Goal: Transaction & Acquisition: Purchase product/service

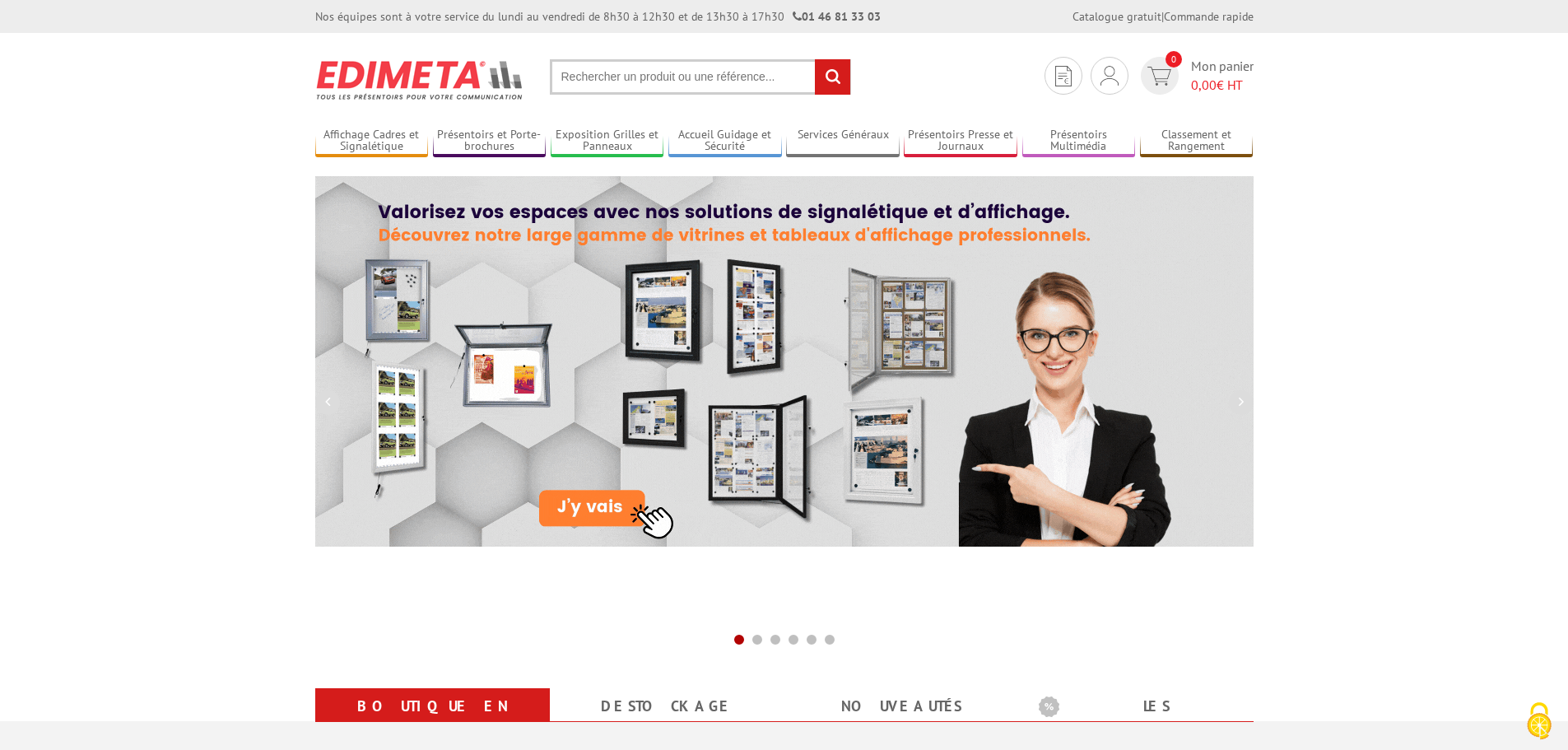
click at [399, 76] on img at bounding box center [420, 80] width 210 height 61
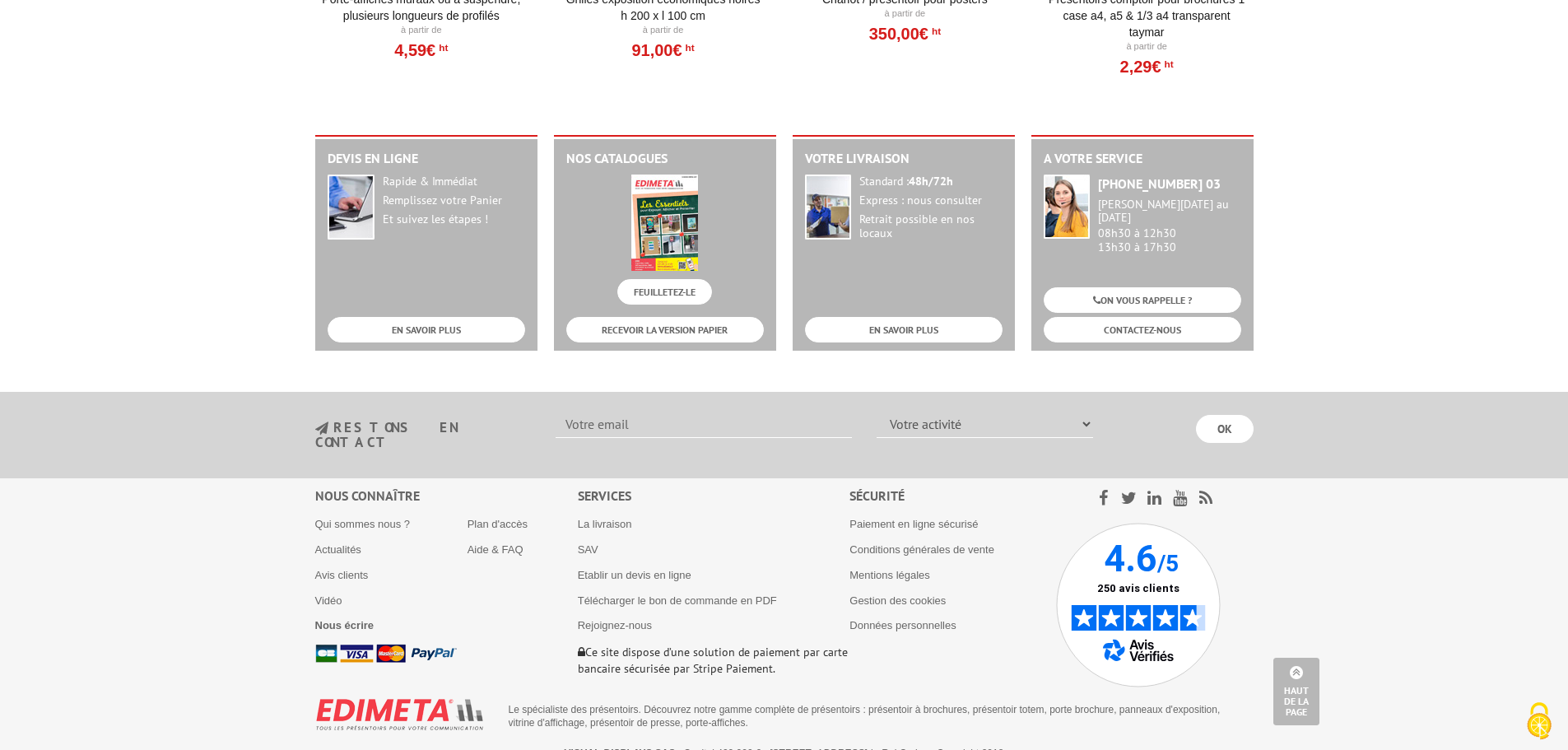
scroll to position [2045, 0]
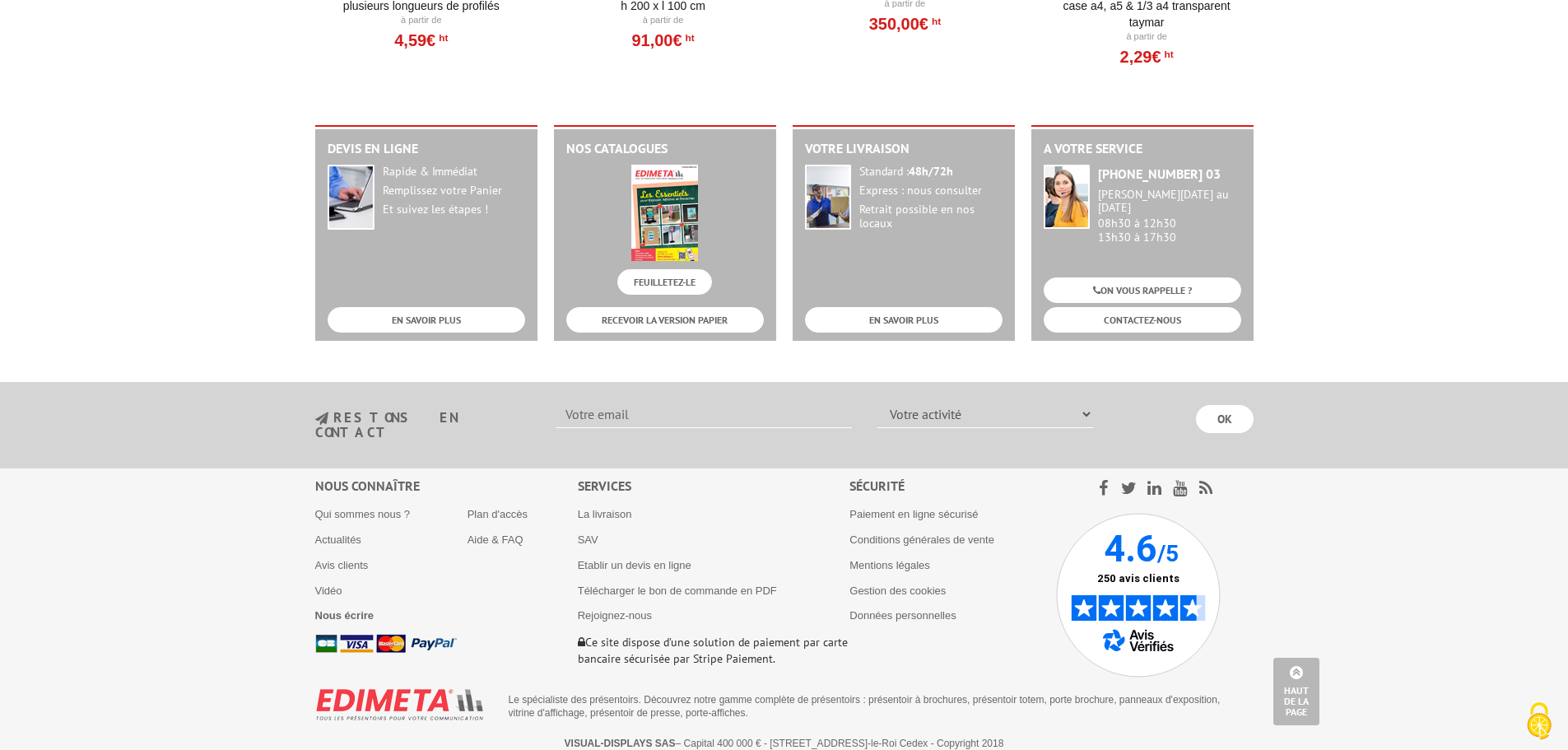
click at [1131, 549] on img at bounding box center [1138, 595] width 164 height 164
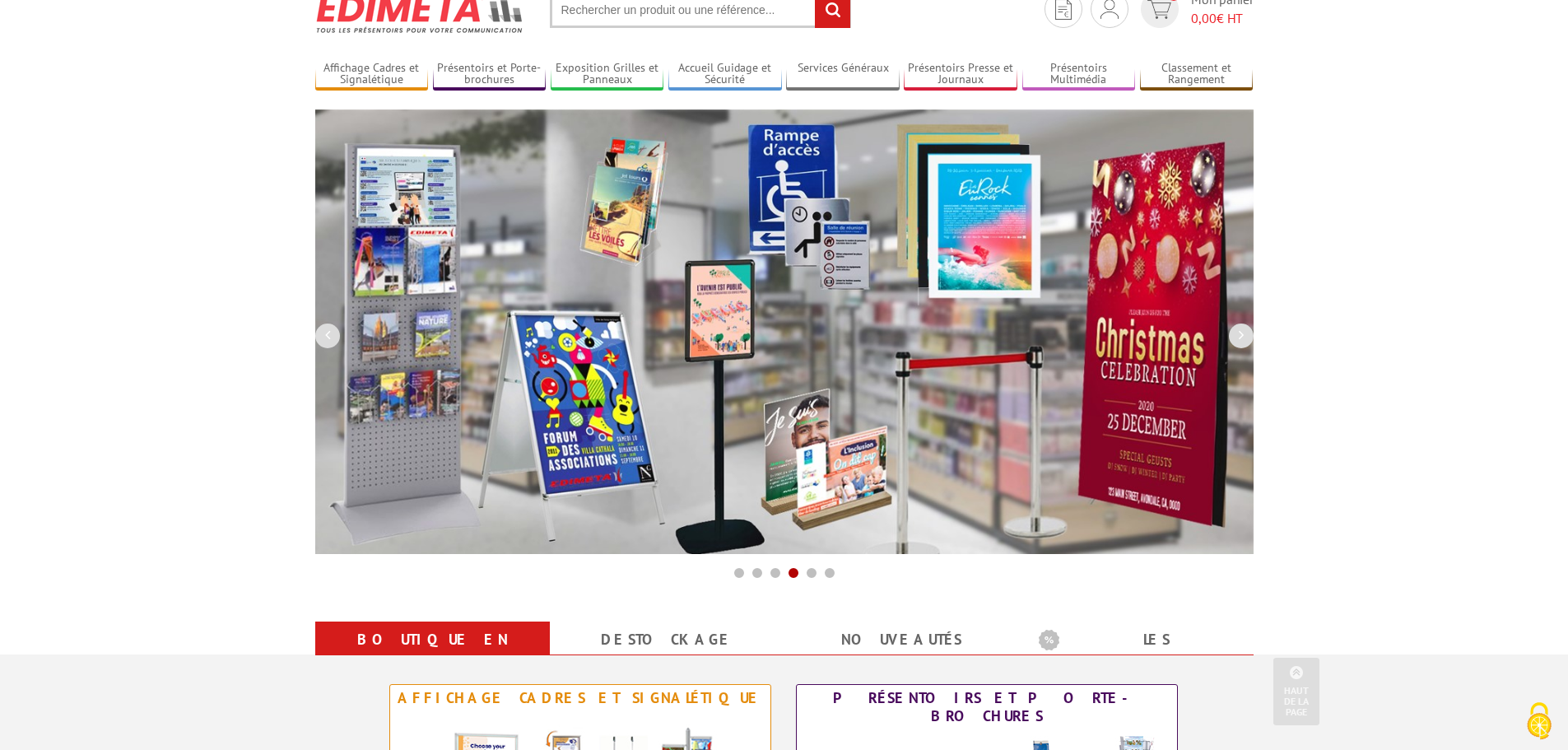
scroll to position [0, 0]
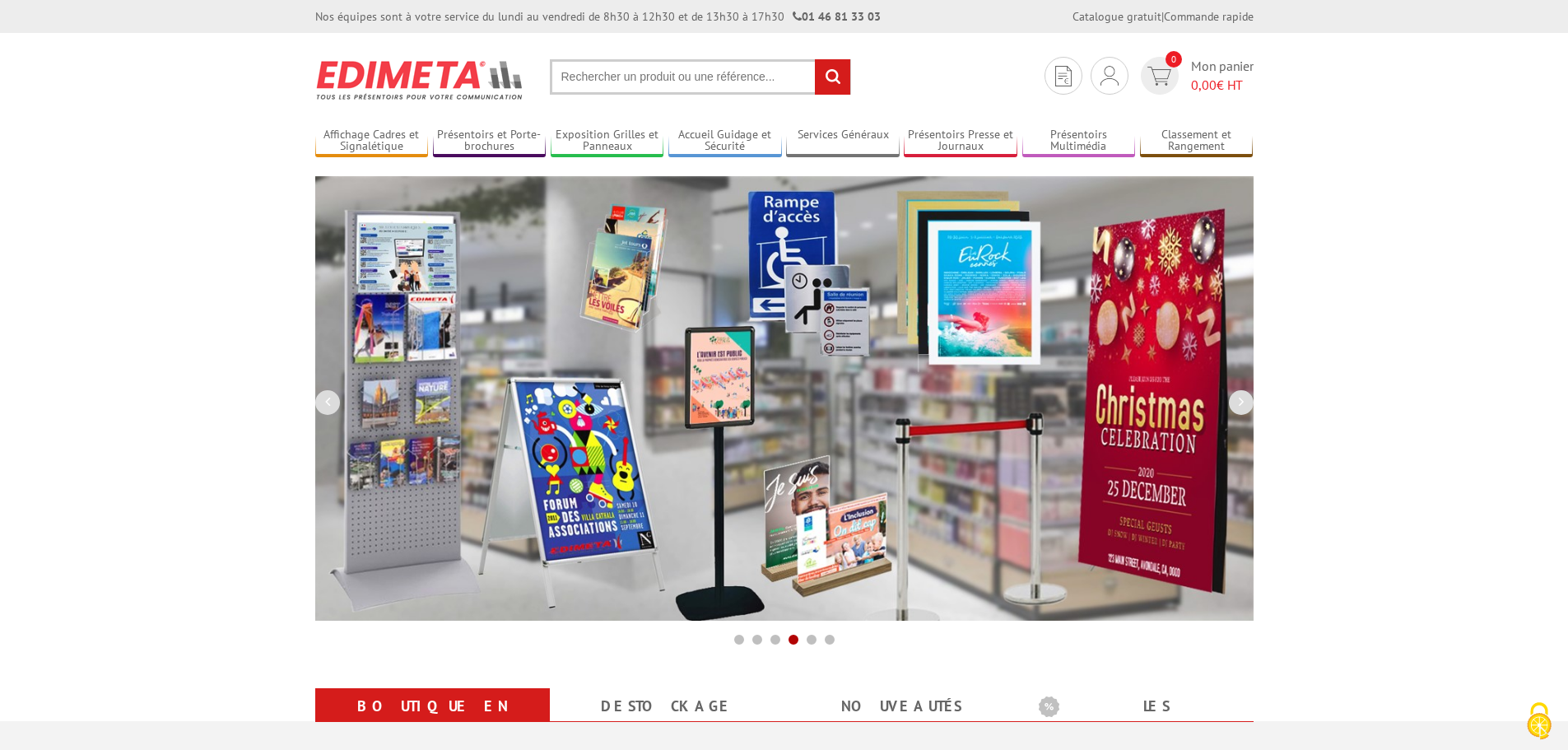
click at [648, 72] on input "text" at bounding box center [700, 77] width 301 height 35
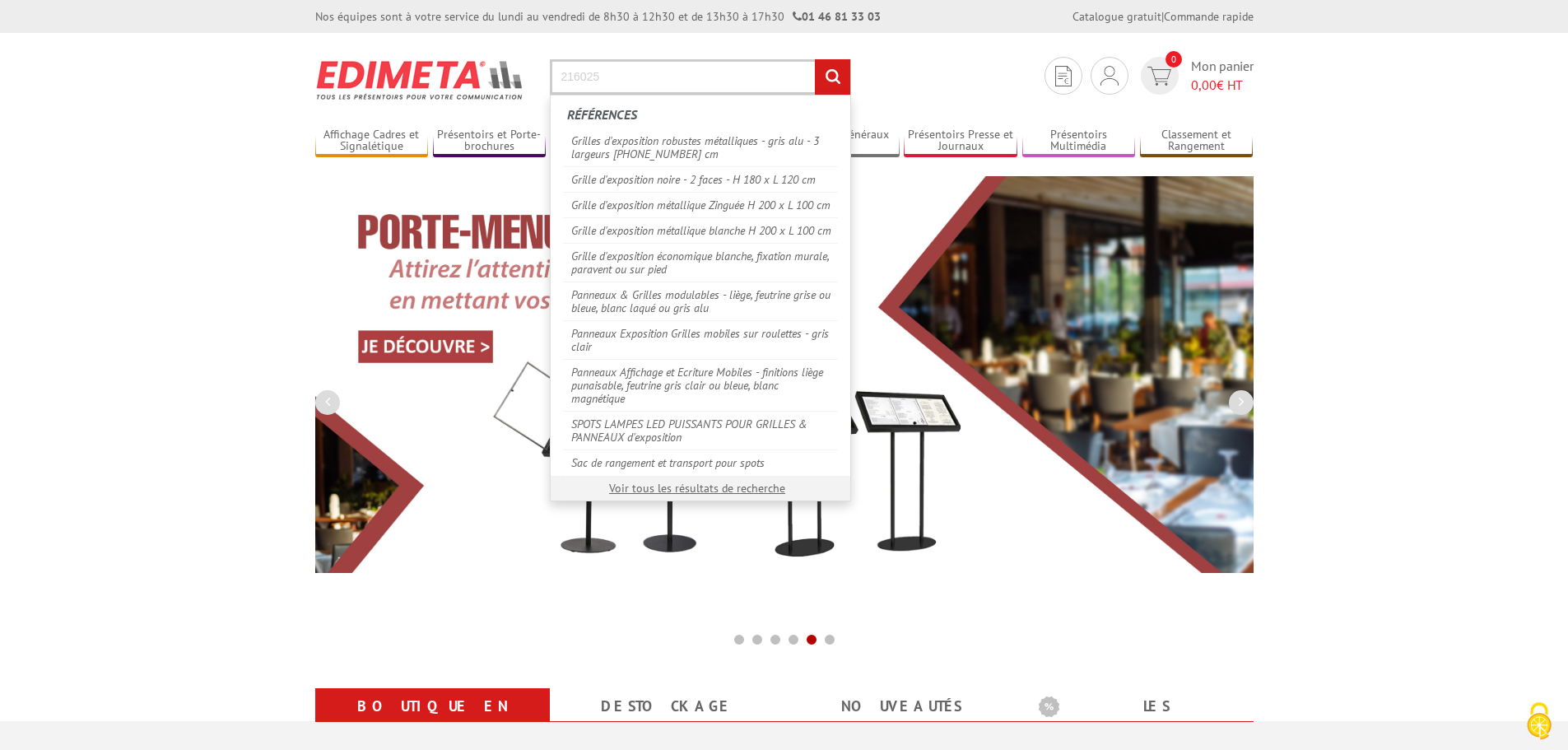
type input "216025"
click at [814, 59] on input "rechercher" at bounding box center [832, 77] width 35 height 35
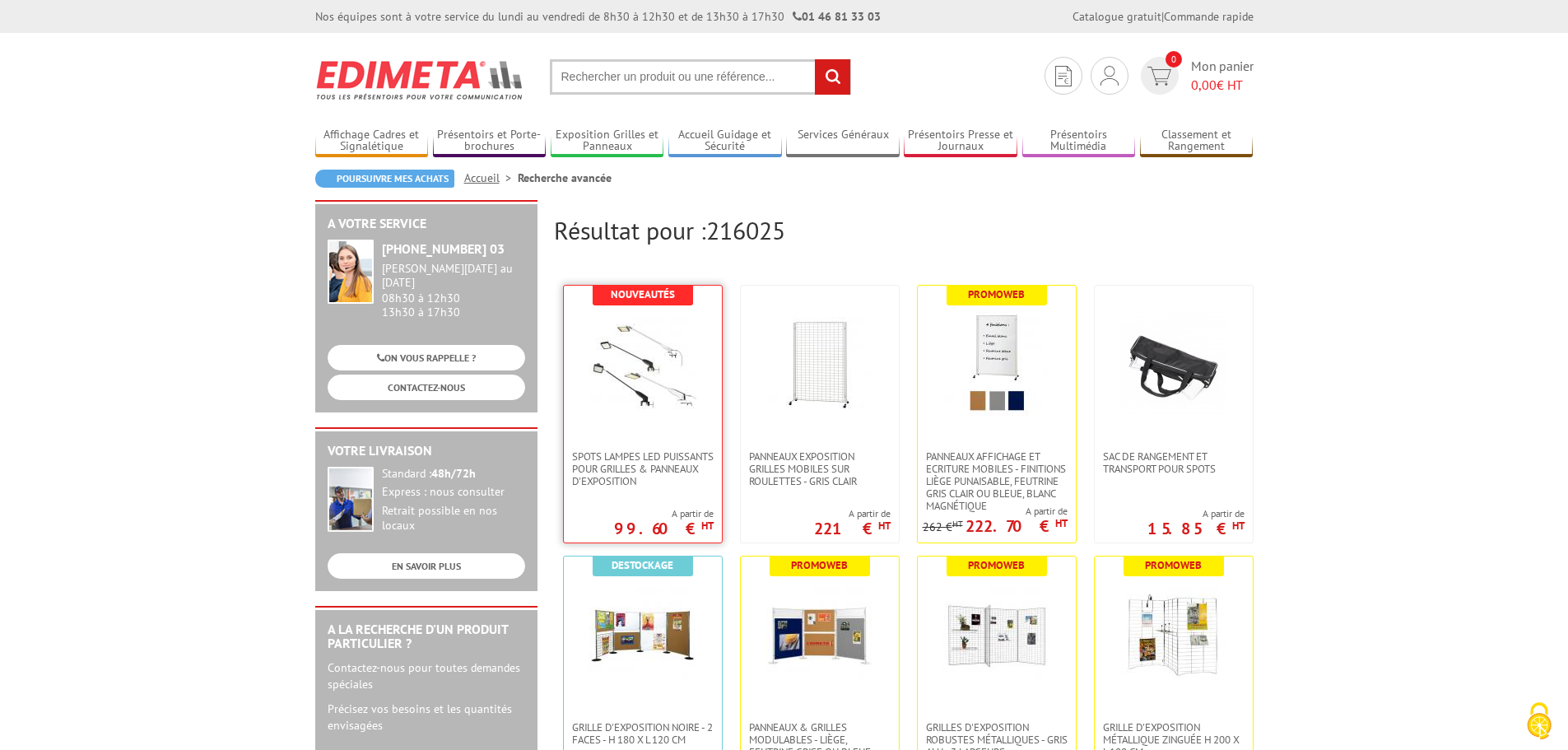
click at [630, 349] on img at bounding box center [642, 363] width 107 height 107
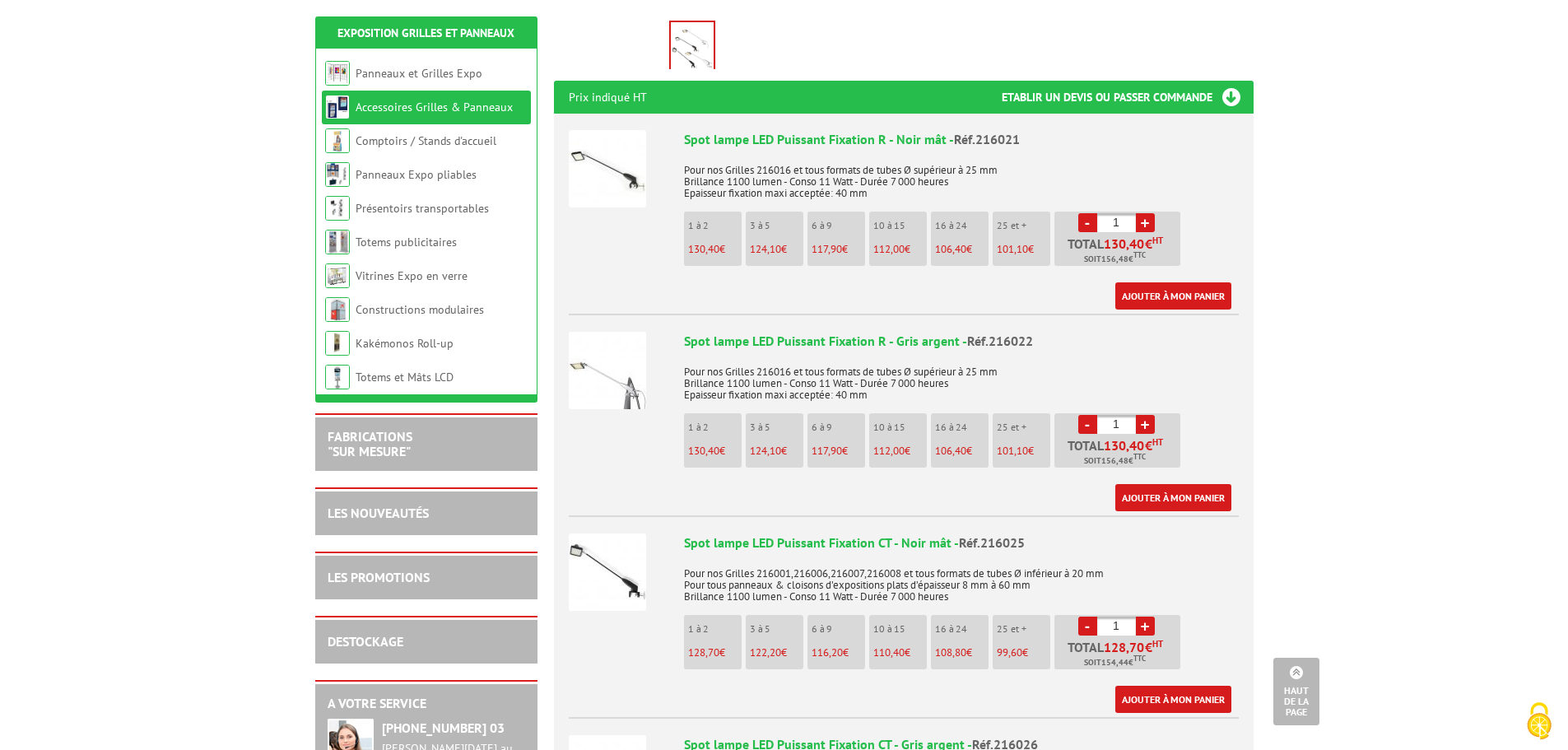
scroll to position [576, 0]
